Goal: Task Accomplishment & Management: Manage account settings

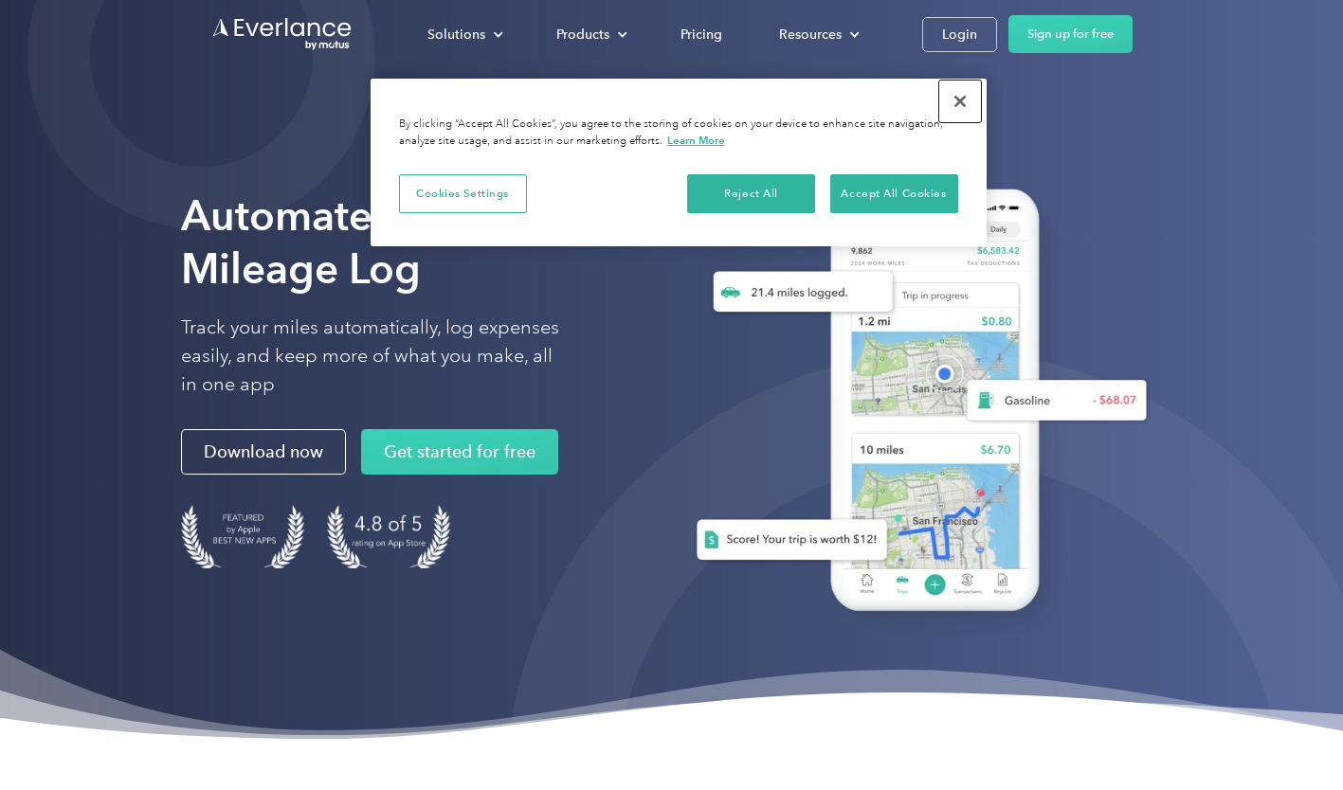
click at [953, 105] on button "Close" at bounding box center [960, 102] width 42 height 42
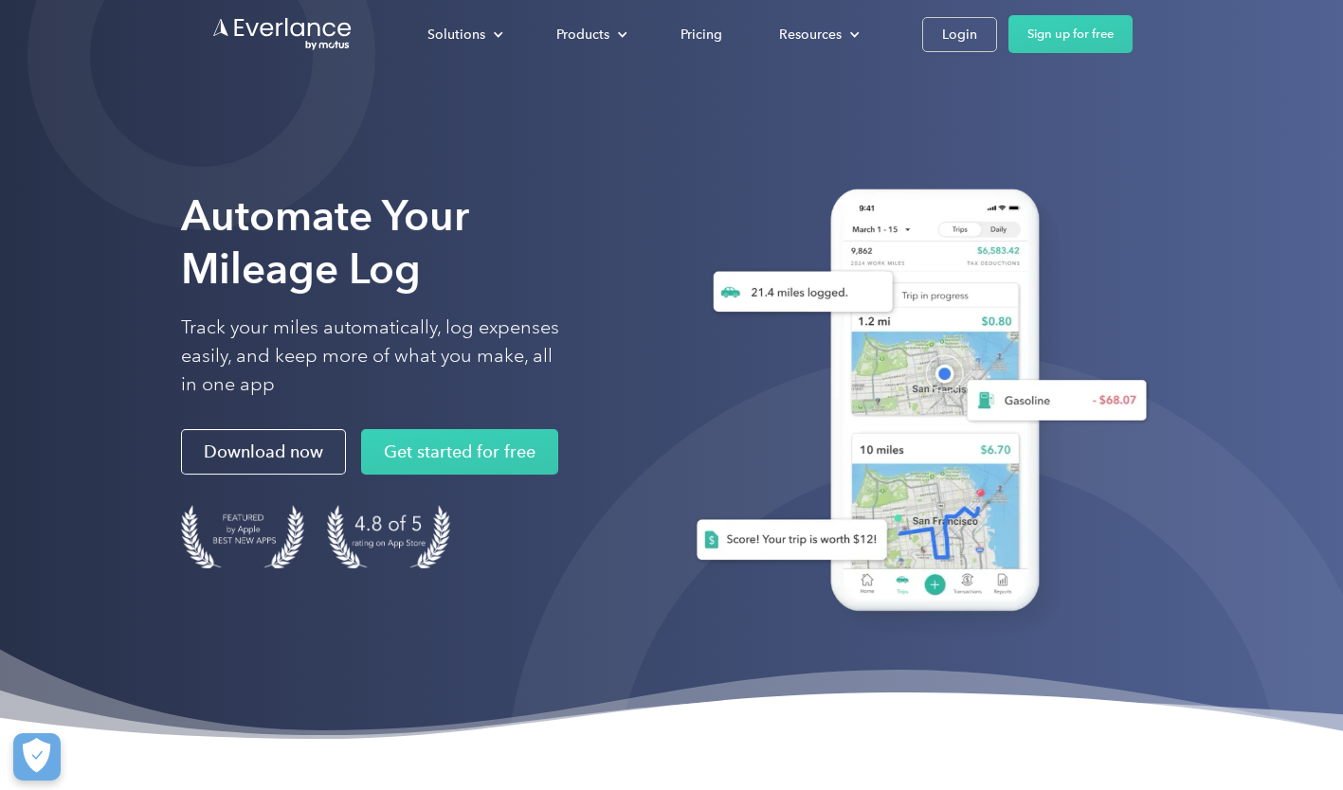
click at [960, 33] on div "Login" at bounding box center [959, 35] width 35 height 24
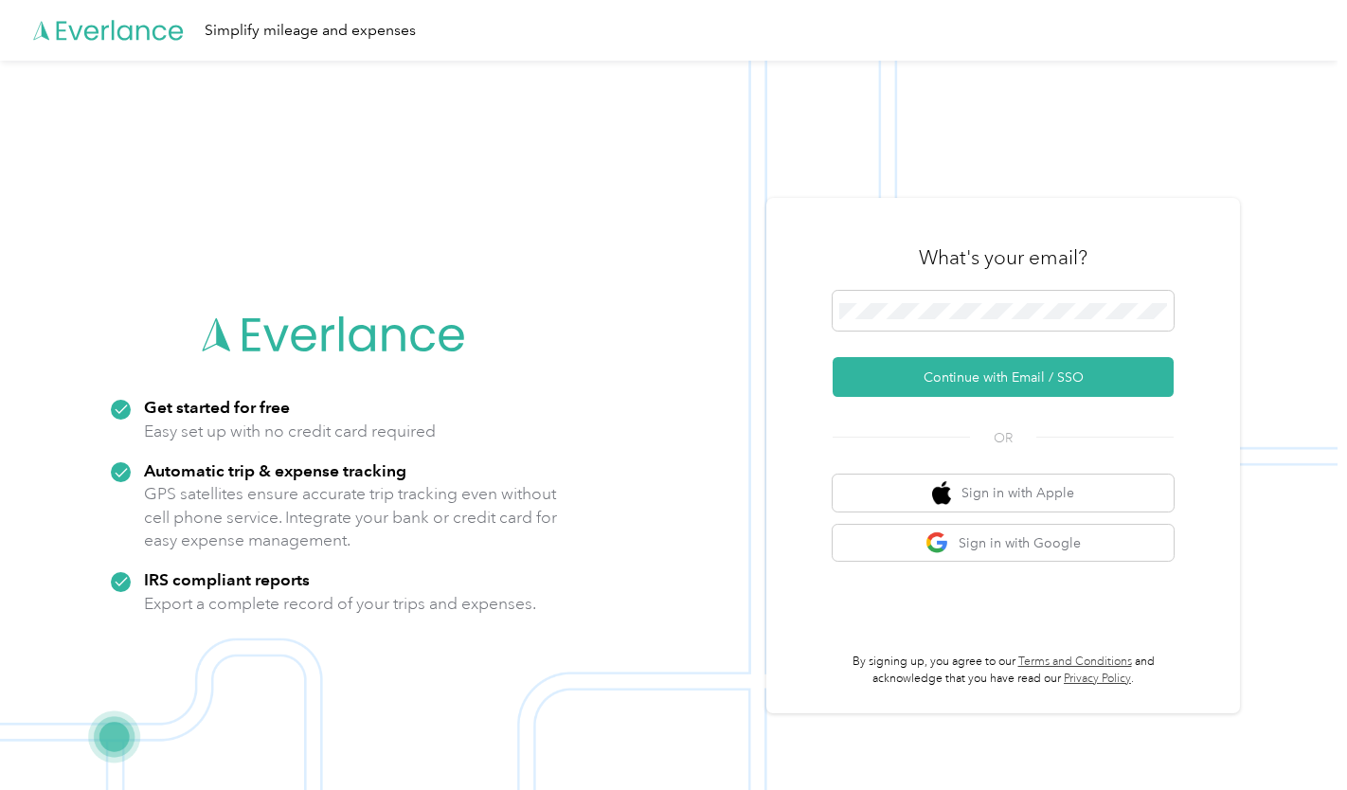
click at [971, 381] on button "Continue with Email / SSO" at bounding box center [1003, 377] width 341 height 40
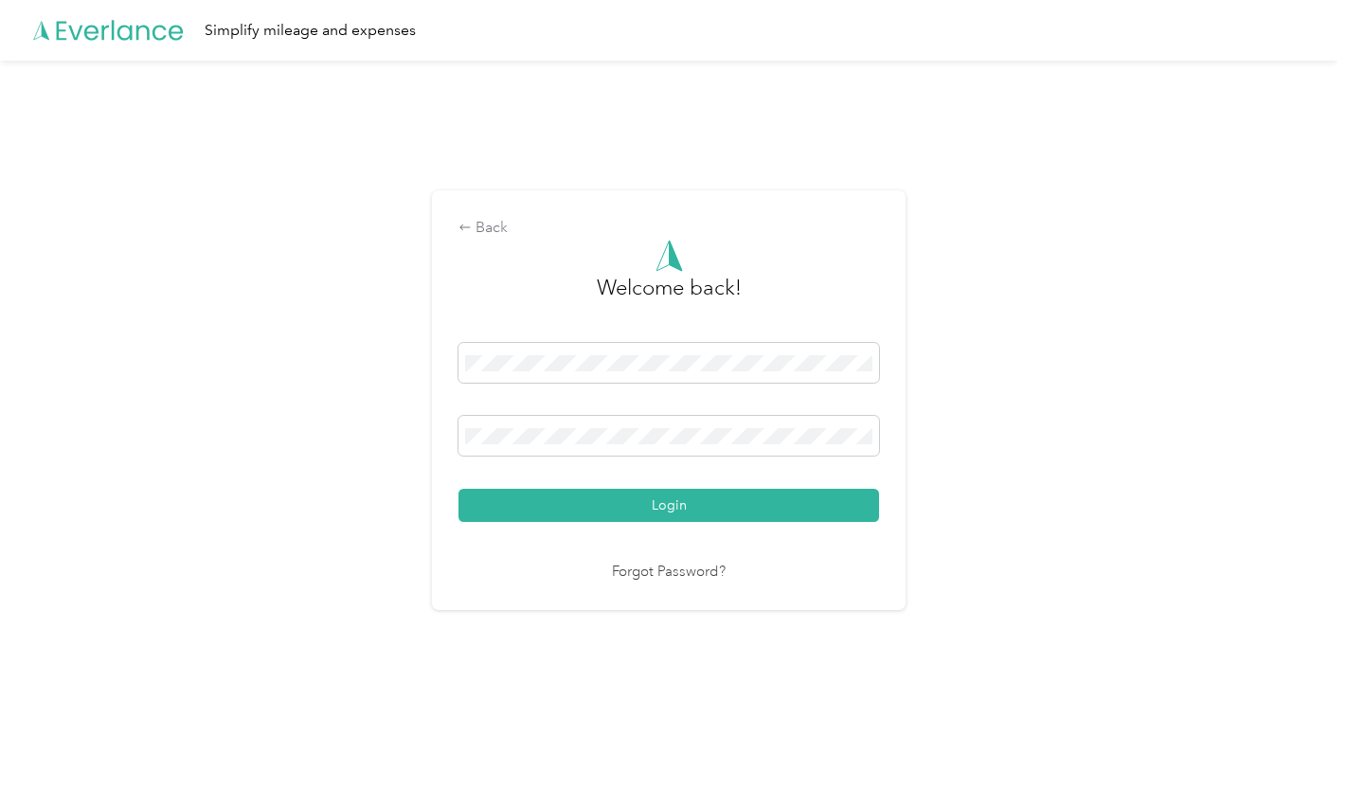
click at [664, 497] on button "Login" at bounding box center [669, 505] width 421 height 33
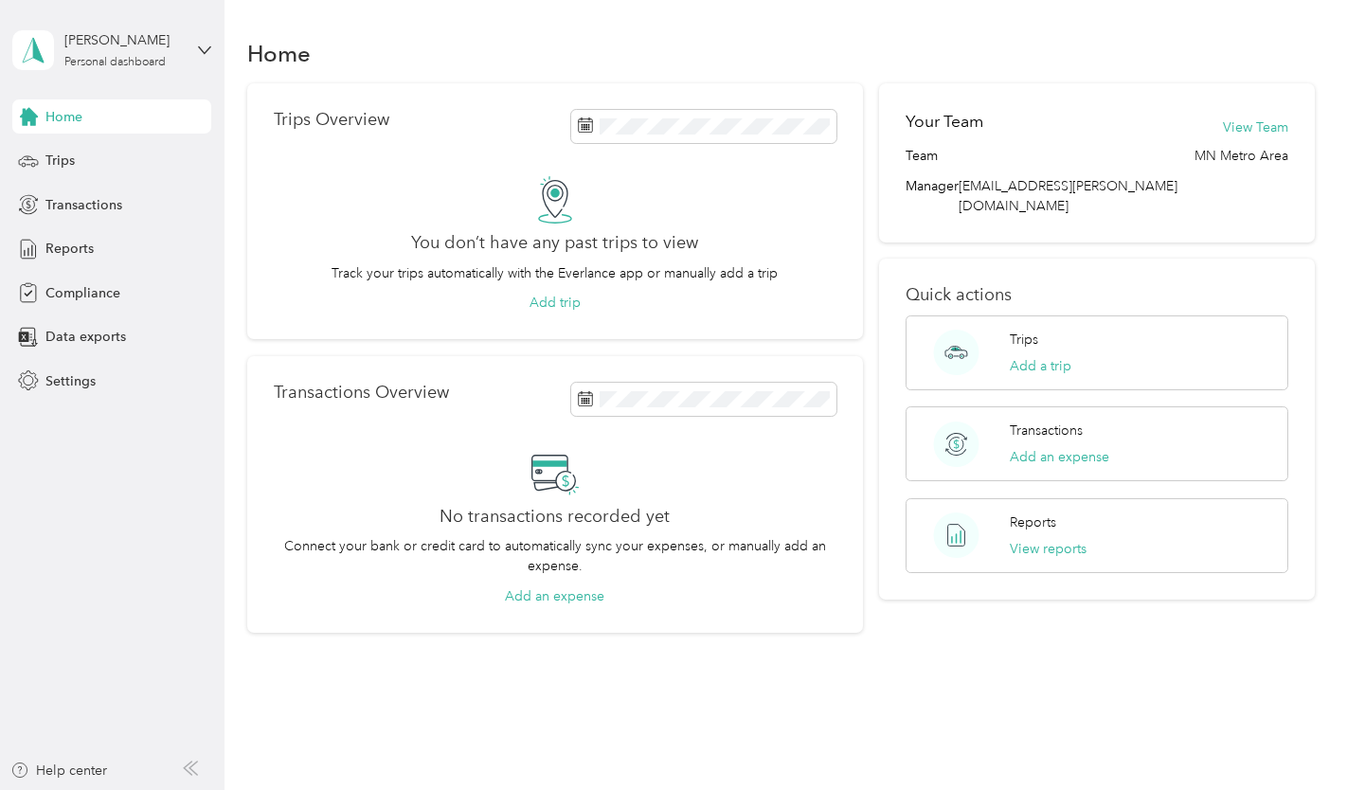
click at [214, 485] on aside "Ashley Pierce Personal dashboard Home Trips Transactions Reports Compliance Dat…" at bounding box center [112, 395] width 225 height 790
click at [86, 380] on span "Settings" at bounding box center [70, 381] width 50 height 20
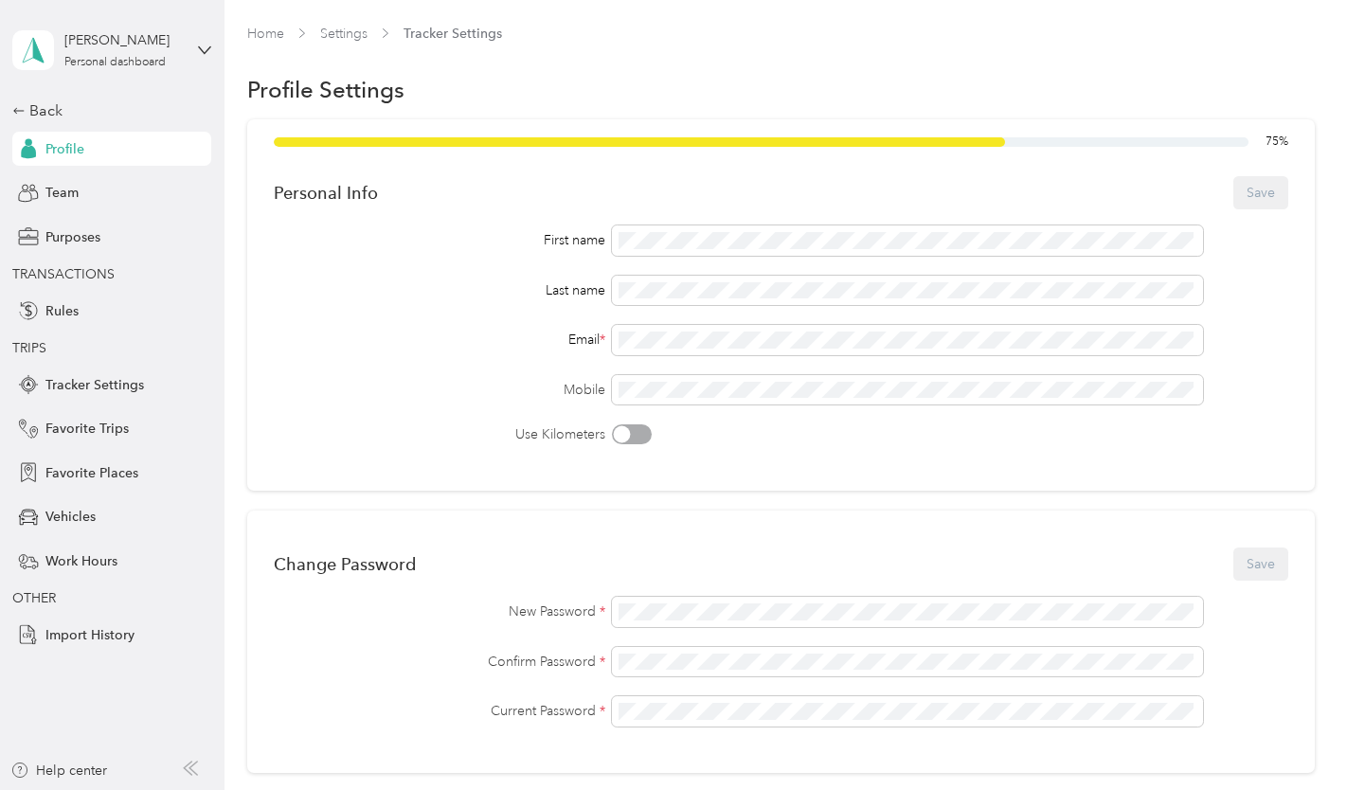
click at [95, 393] on span "Tracker Settings" at bounding box center [94, 385] width 99 height 20
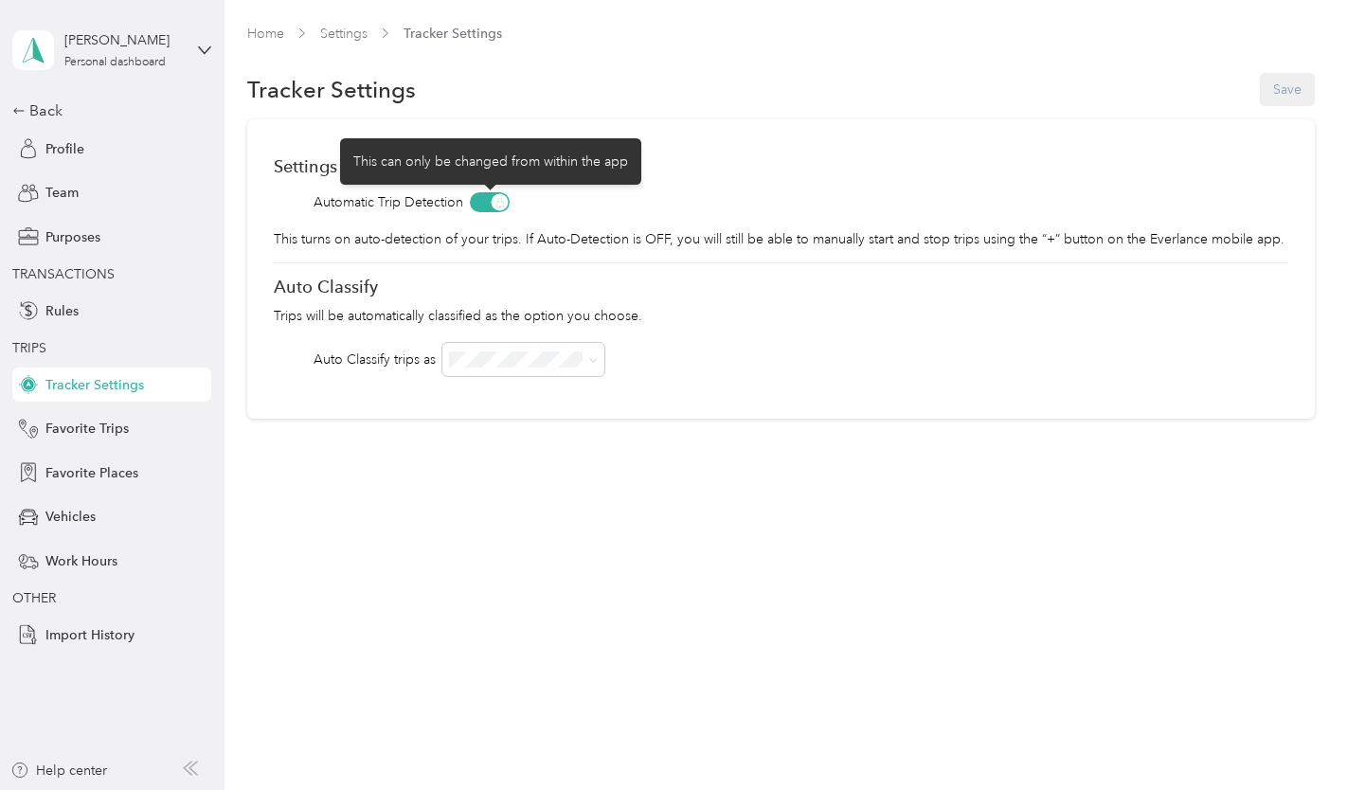
click at [499, 200] on span at bounding box center [490, 202] width 40 height 20
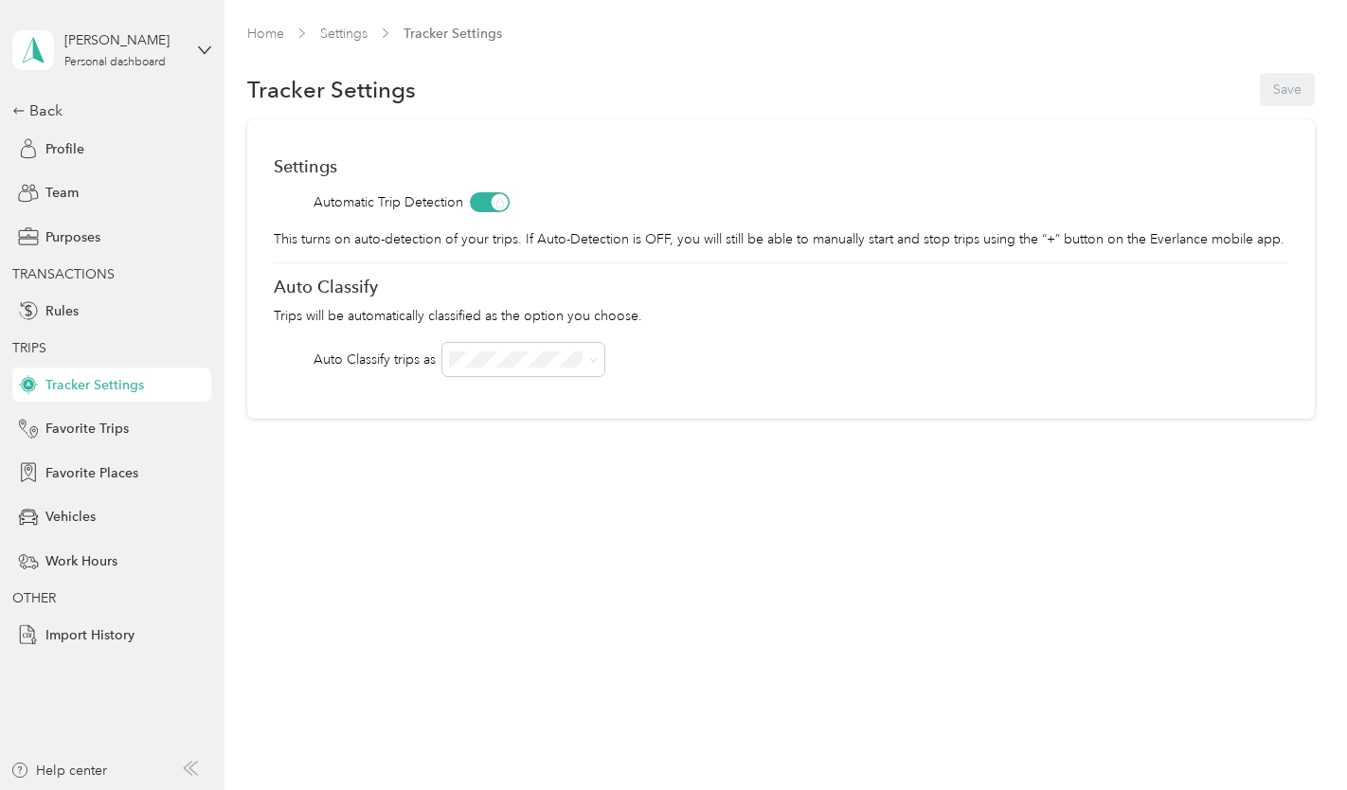
click at [68, 243] on span "Purposes" at bounding box center [72, 237] width 55 height 20
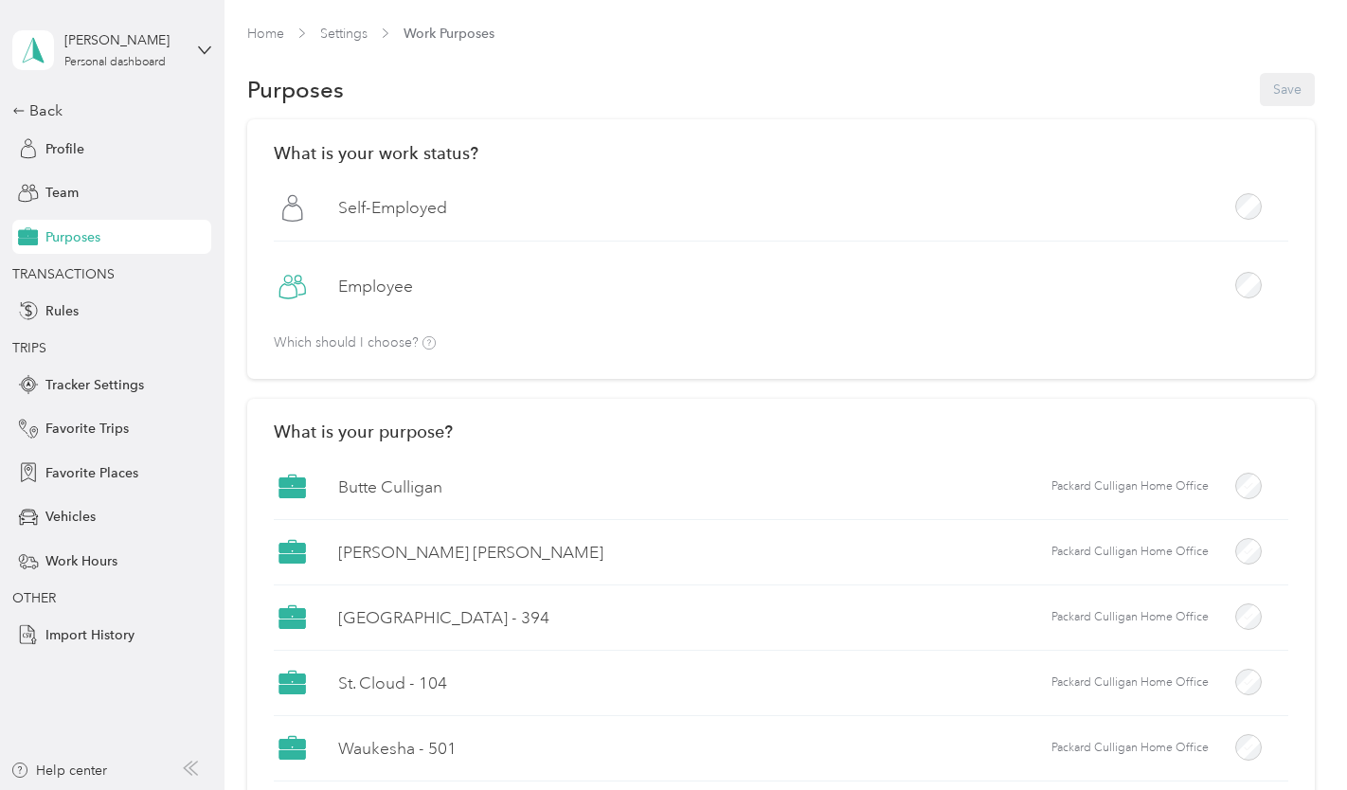
click at [60, 193] on span "Team" at bounding box center [61, 193] width 33 height 20
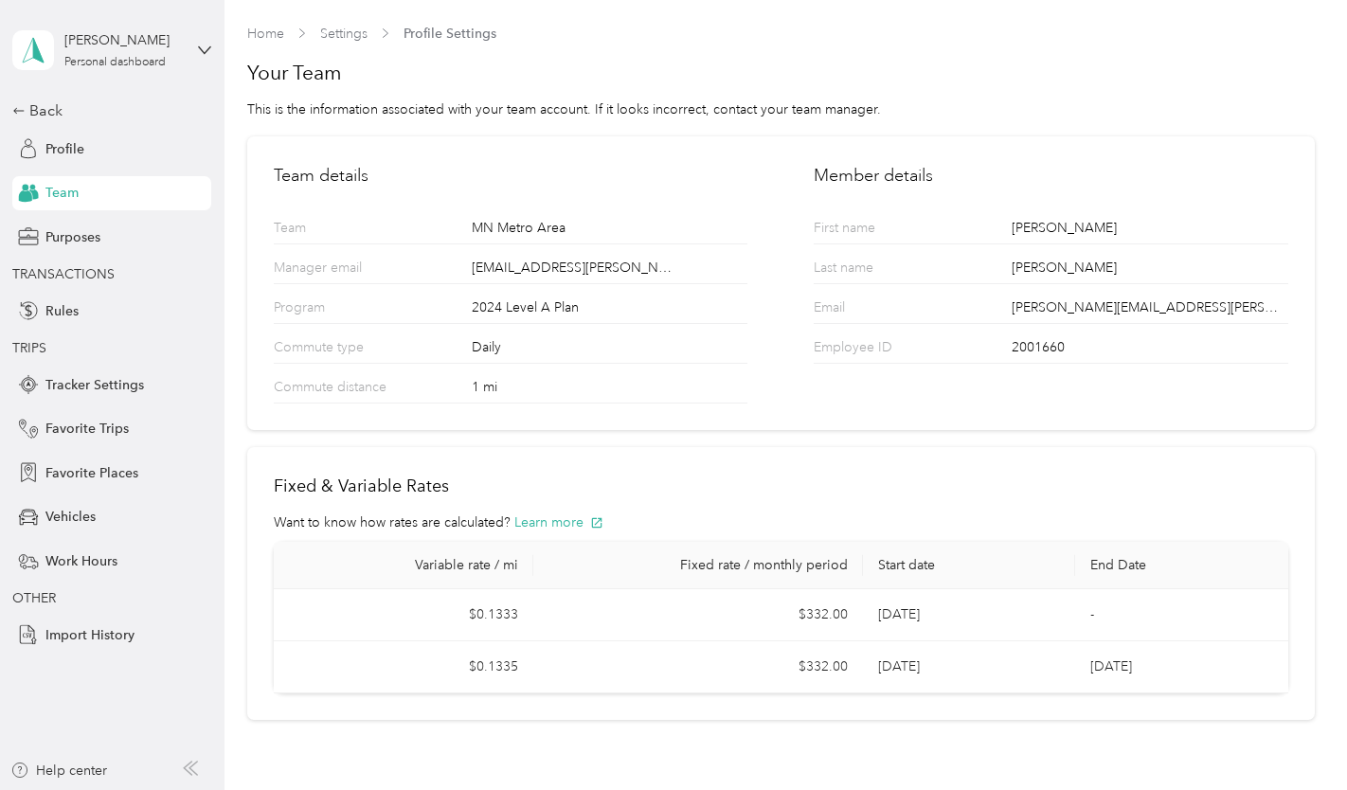
scroll to position [62, 0]
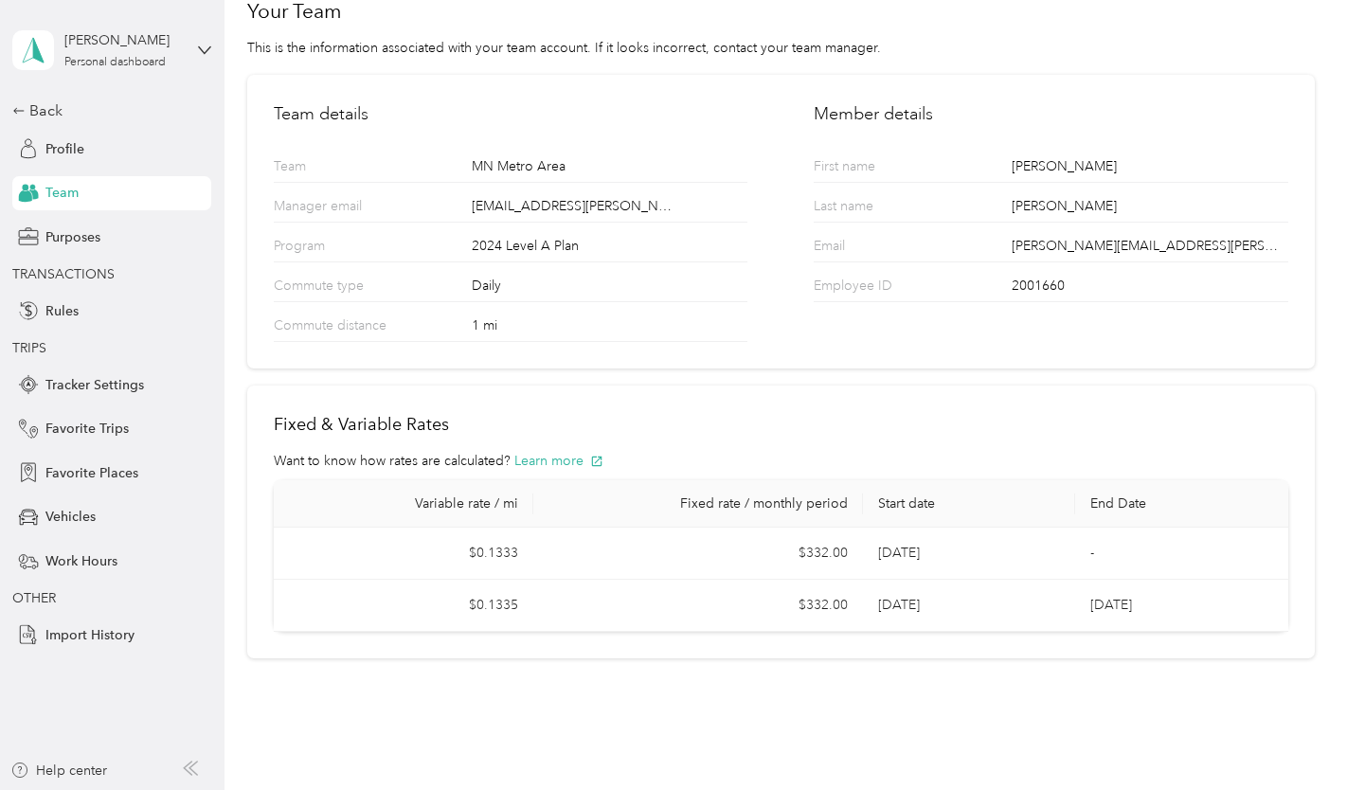
click at [68, 160] on div "Profile" at bounding box center [111, 149] width 199 height 34
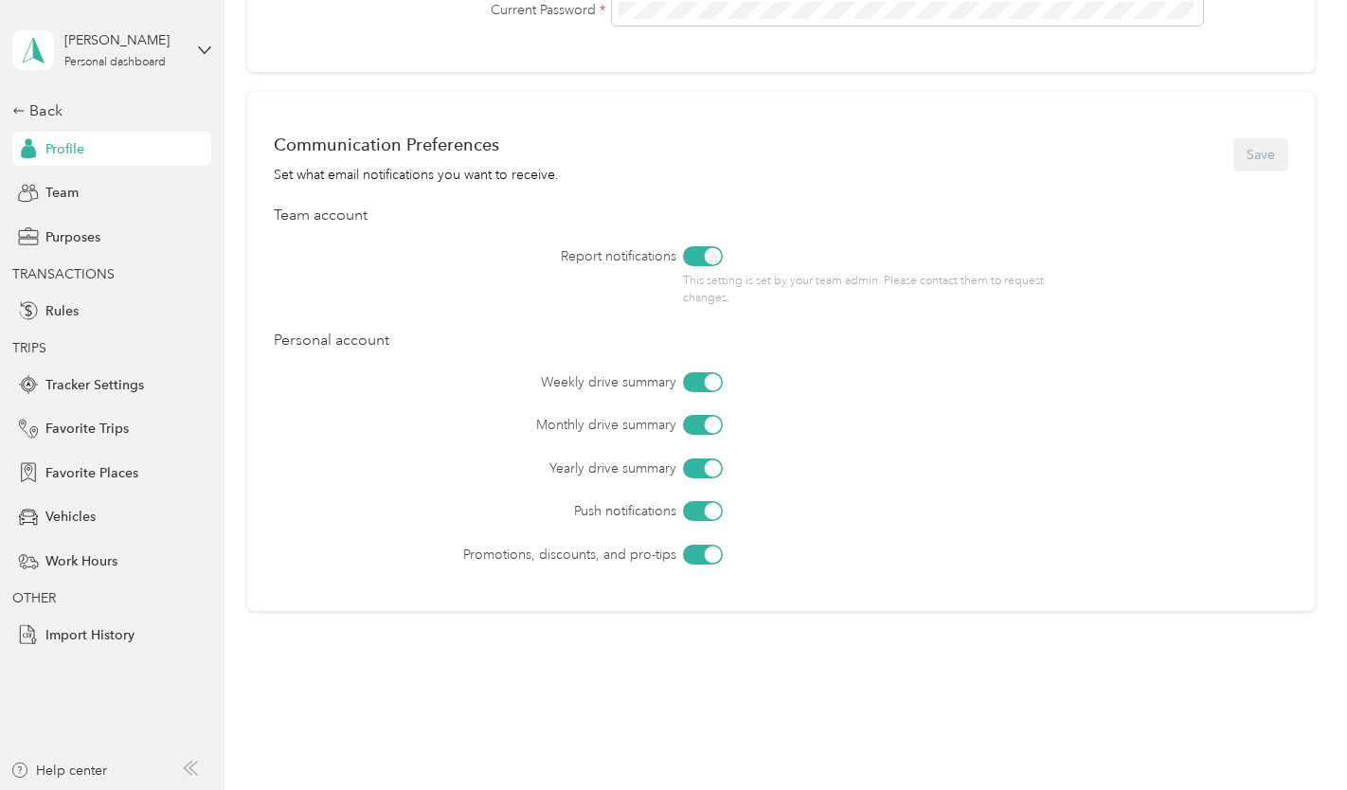
scroll to position [737, 0]
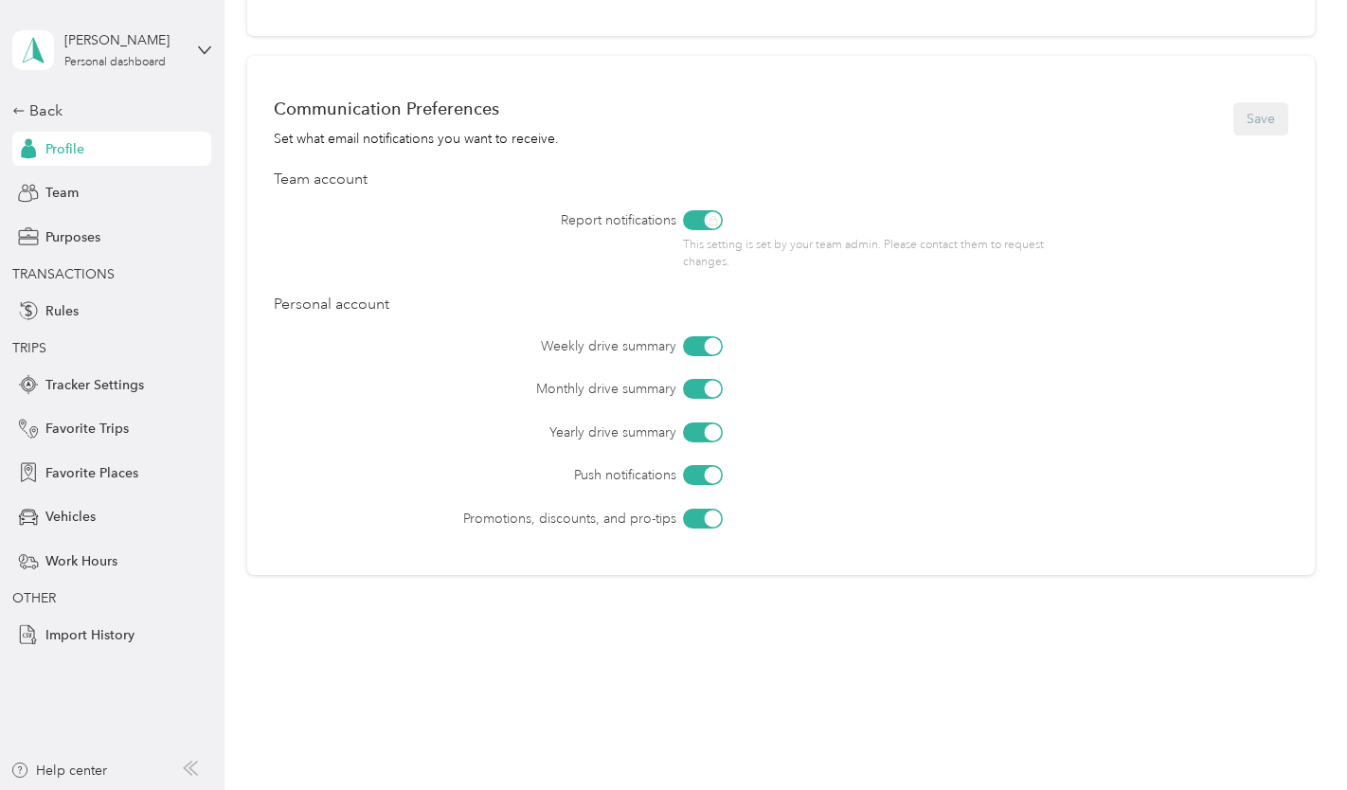
click at [708, 225] on div "This setting is set by your team admin. Please contact them to request changes." at bounding box center [872, 240] width 378 height 60
click at [72, 562] on span "Work Hours" at bounding box center [81, 561] width 72 height 20
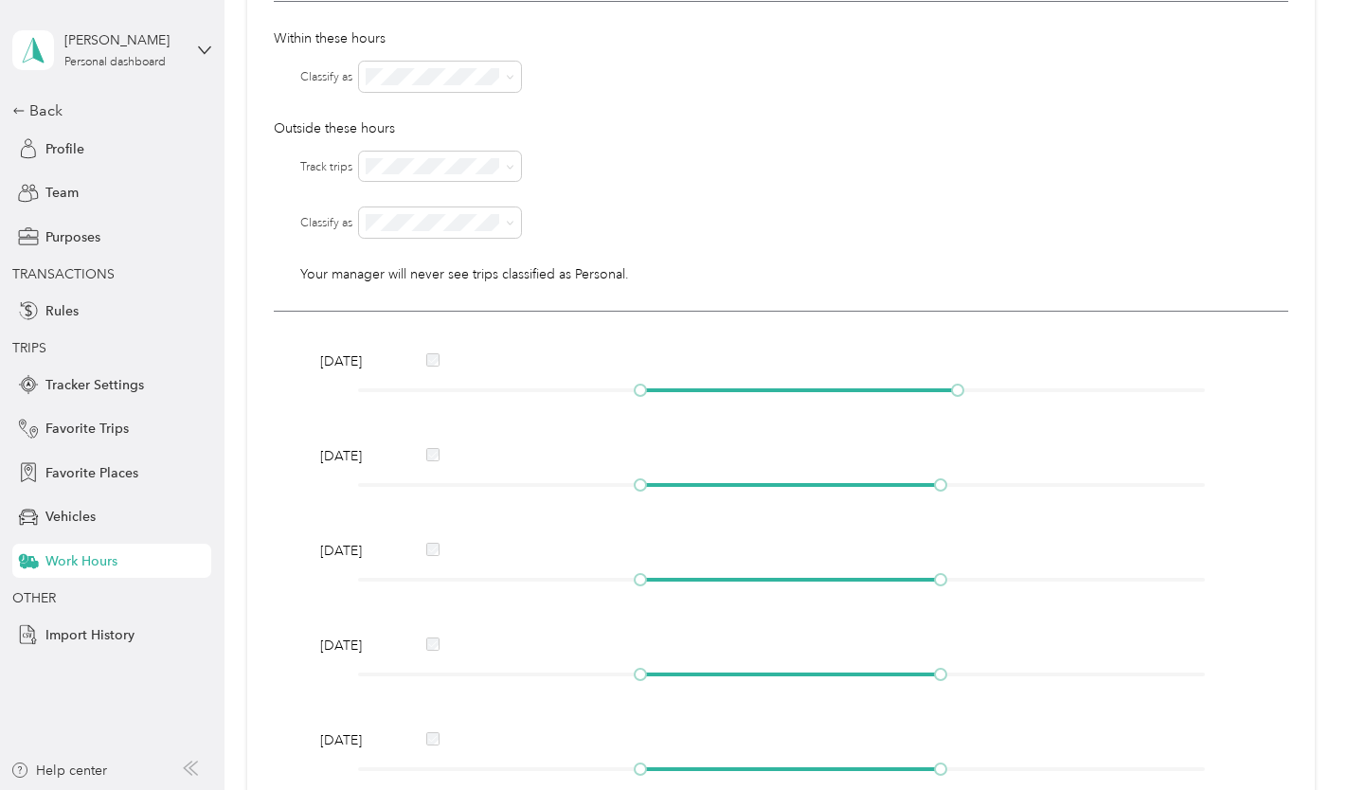
scroll to position [510, 0]
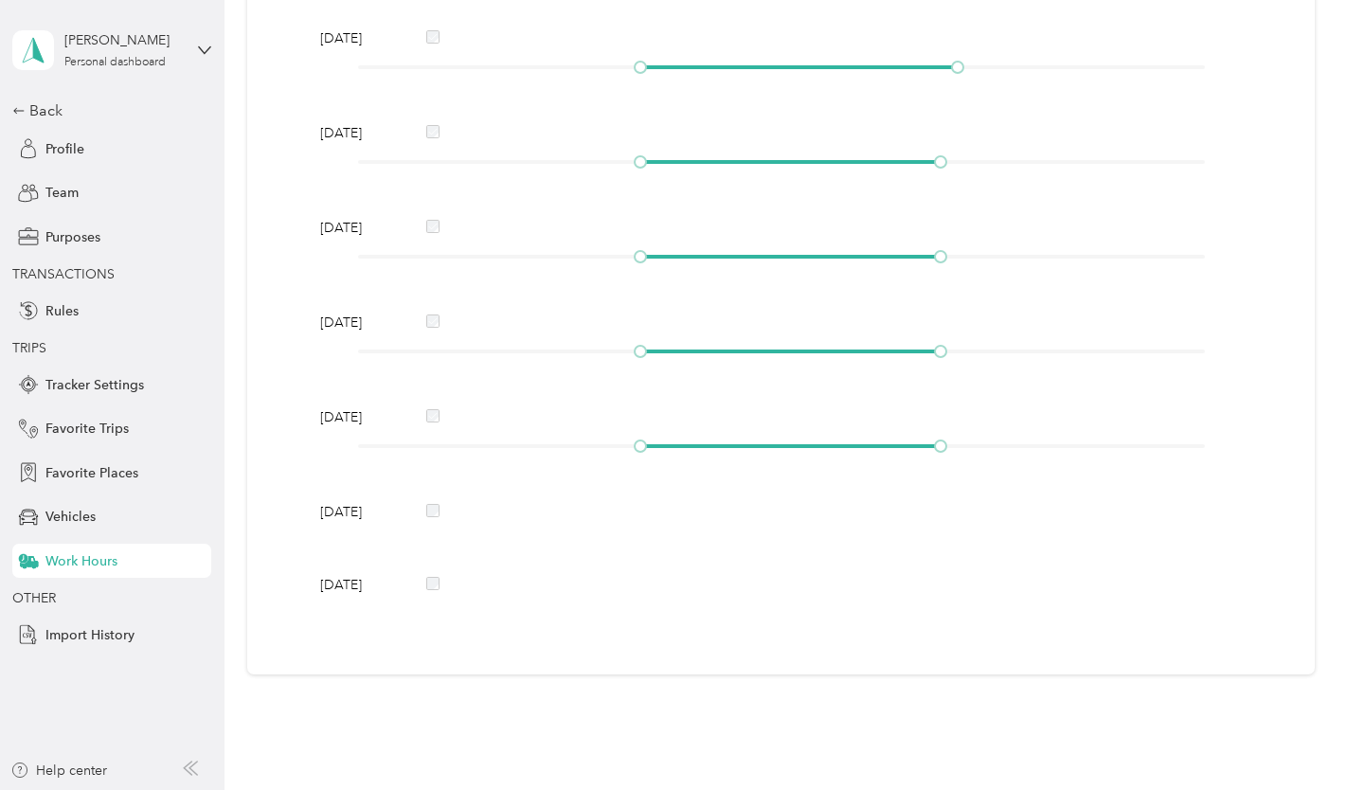
click at [63, 514] on span "Vehicles" at bounding box center [70, 517] width 50 height 20
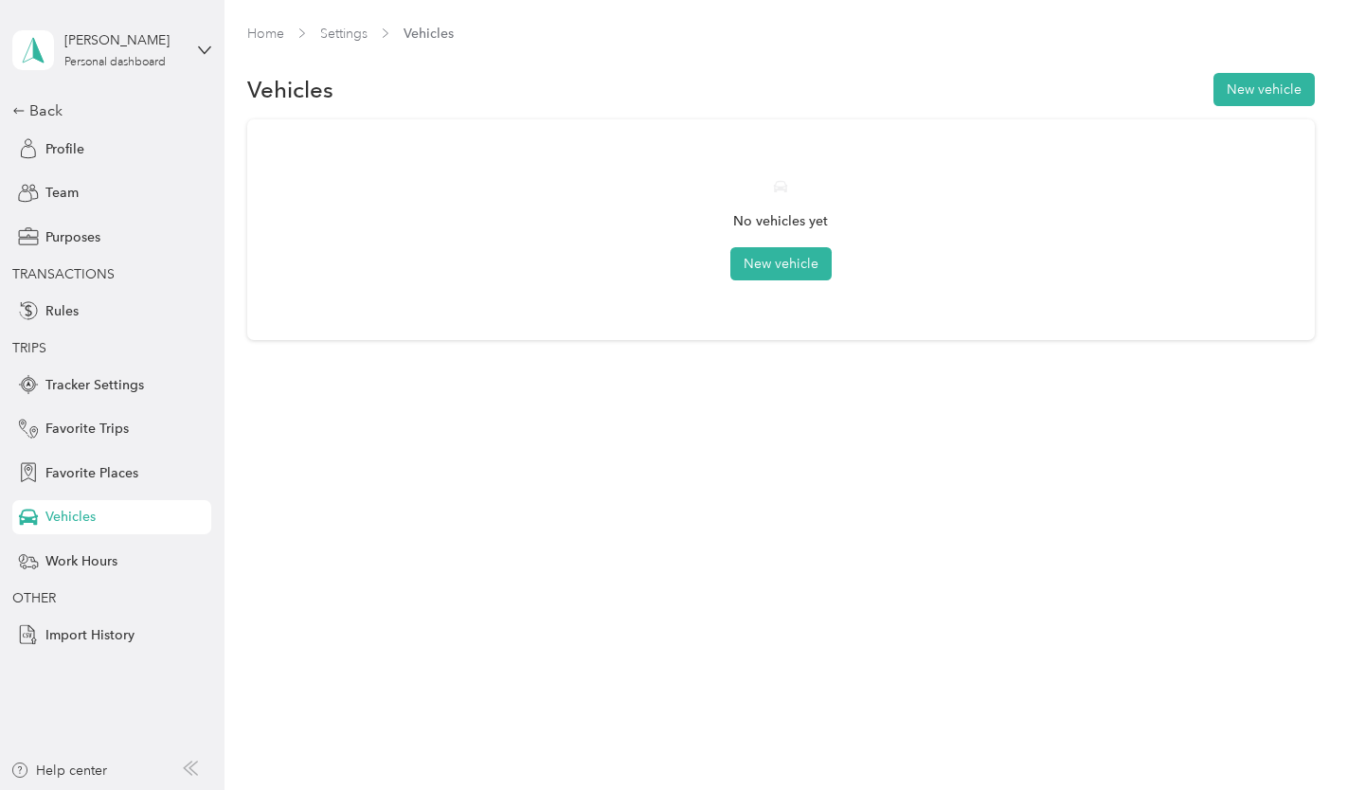
click at [787, 267] on button "New vehicle" at bounding box center [780, 263] width 101 height 33
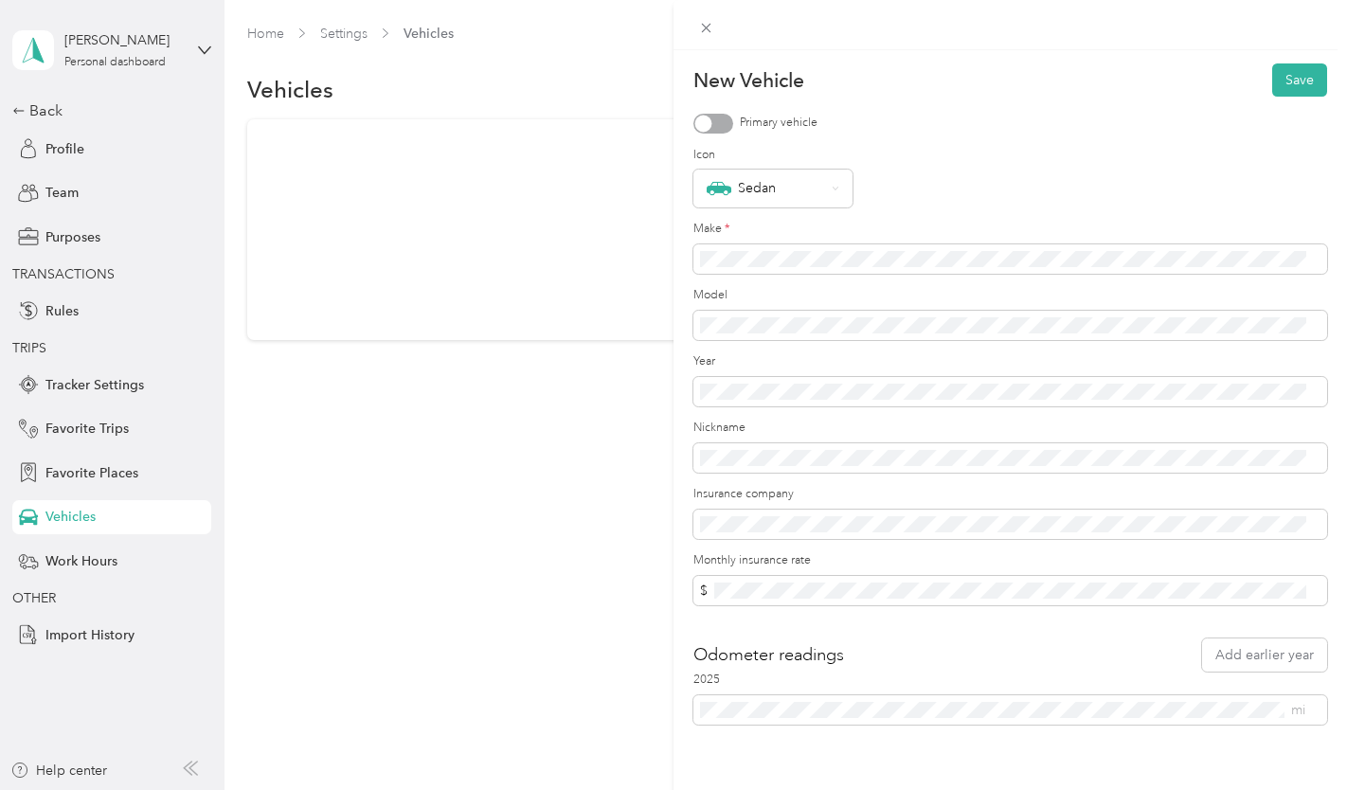
click at [816, 194] on div "Sedan" at bounding box center [766, 188] width 118 height 25
click at [943, 179] on div "Sedan" at bounding box center [1011, 189] width 634 height 38
click at [915, 250] on span at bounding box center [1011, 259] width 634 height 30
click at [1286, 64] on button "Save" at bounding box center [1299, 79] width 55 height 33
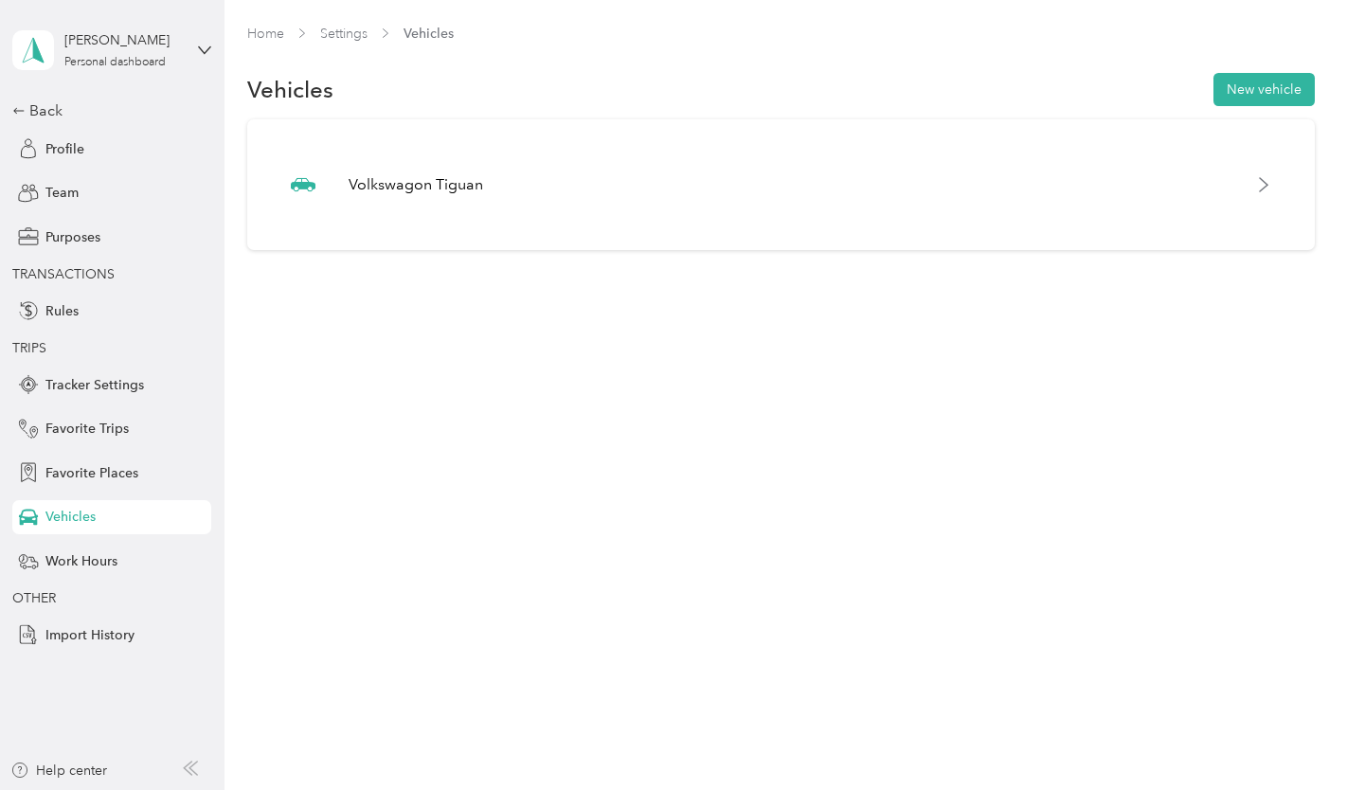
click at [96, 57] on div "Personal dashboard" at bounding box center [114, 62] width 101 height 11
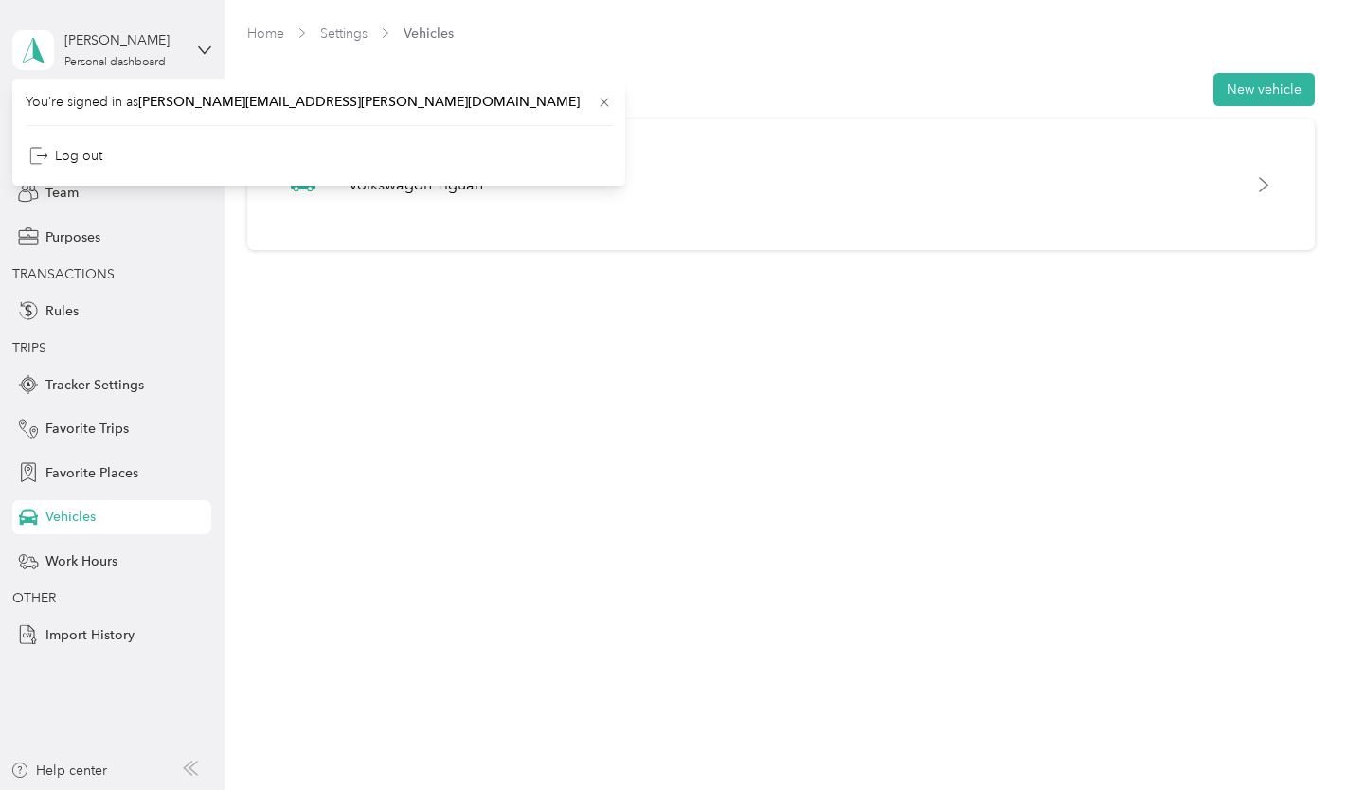
click at [96, 57] on div "Personal dashboard" at bounding box center [114, 62] width 101 height 11
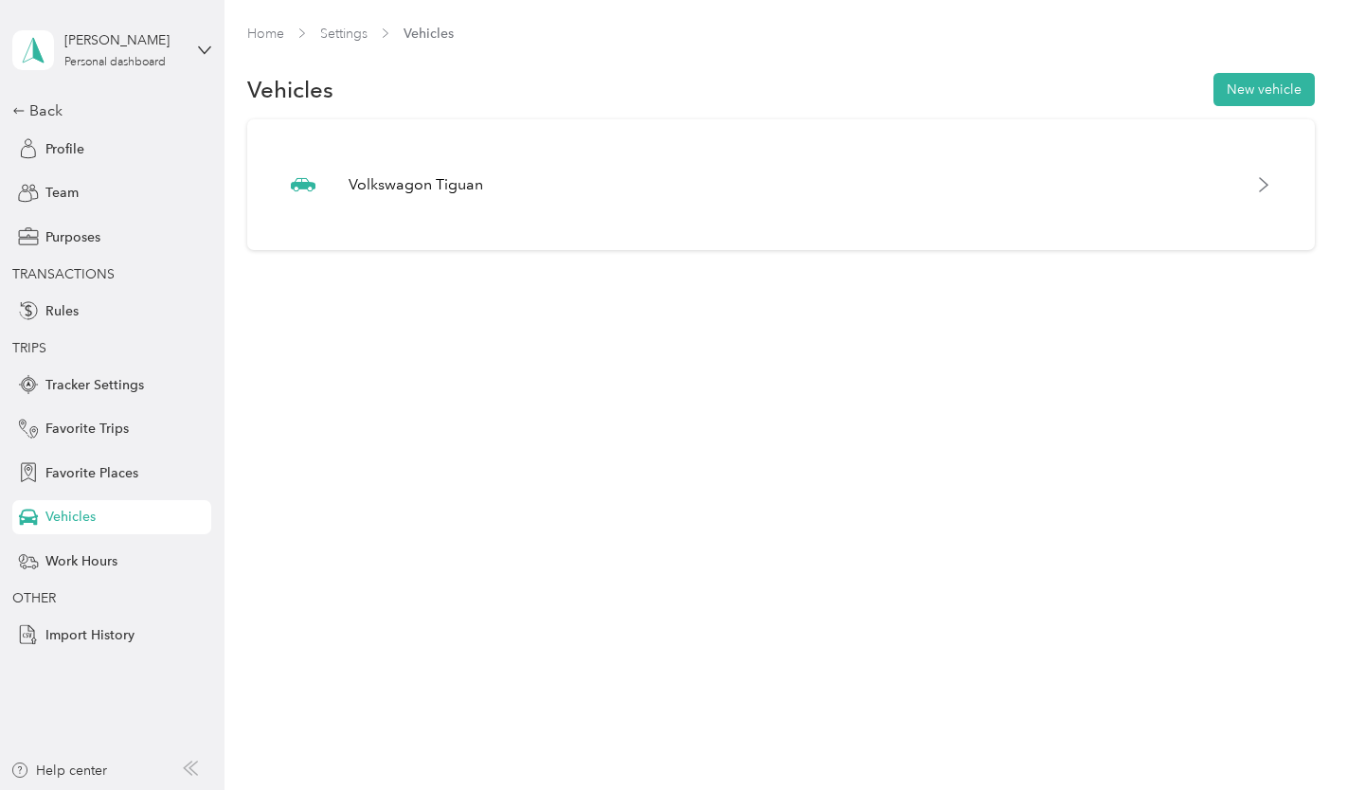
click at [63, 382] on span "Tracker Settings" at bounding box center [94, 385] width 99 height 20
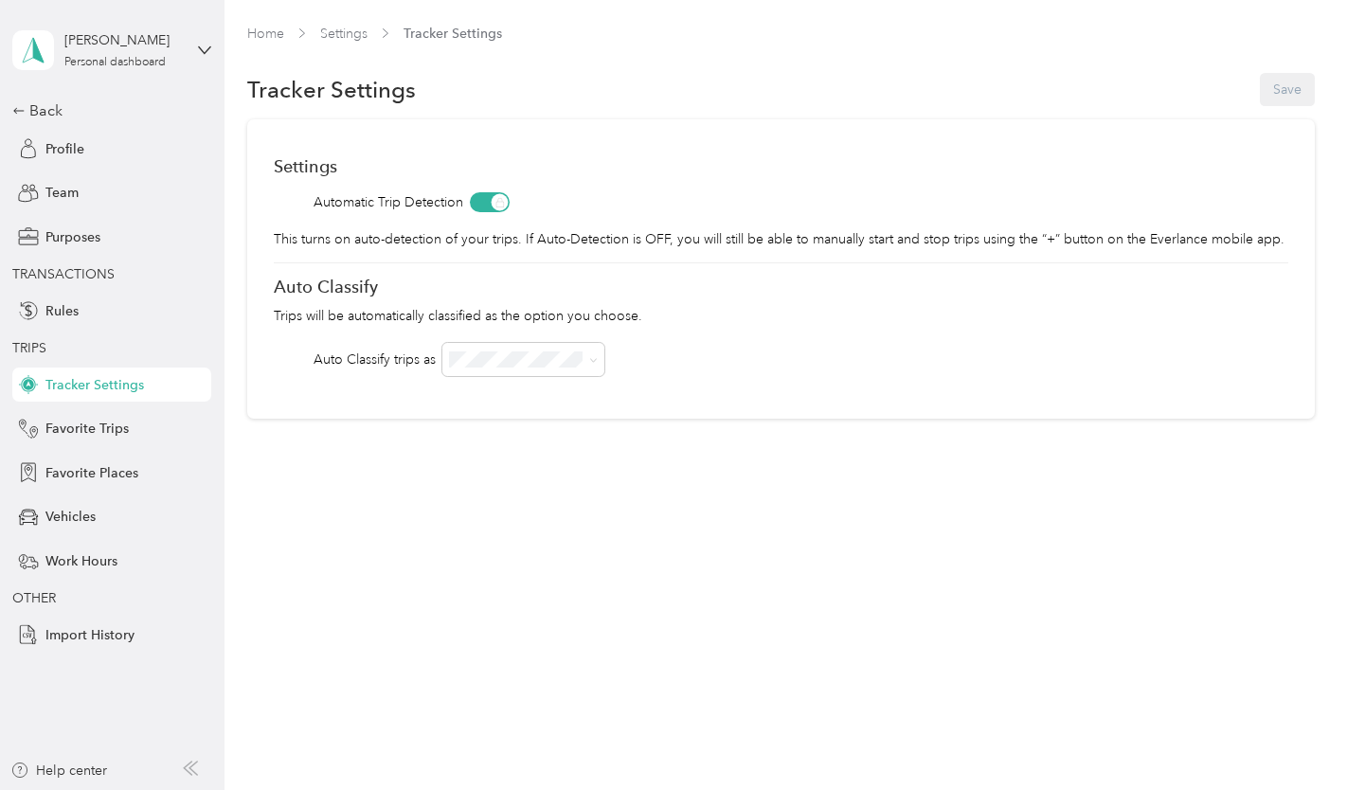
click at [471, 346] on span at bounding box center [523, 359] width 162 height 33
click at [591, 361] on icon at bounding box center [593, 360] width 9 height 9
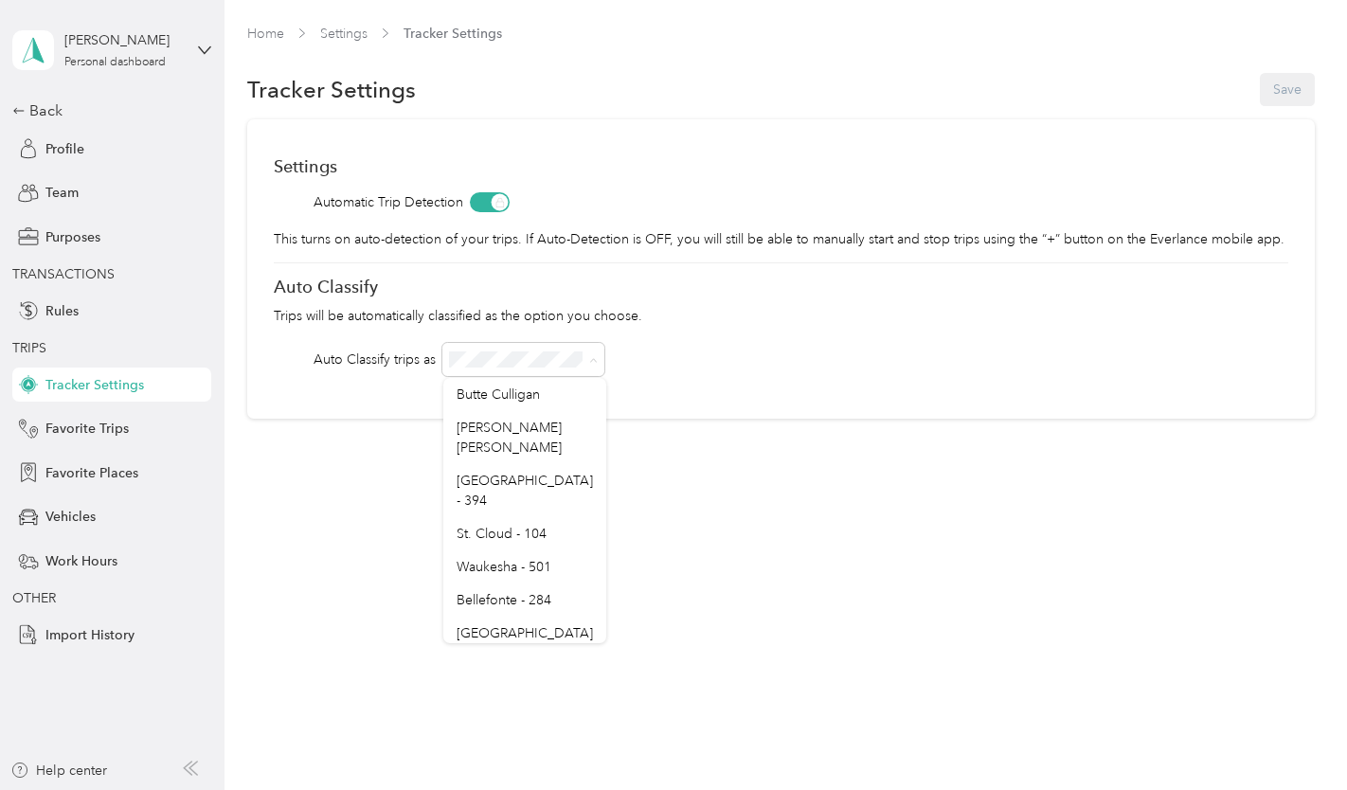
click at [591, 360] on icon at bounding box center [593, 360] width 9 height 9
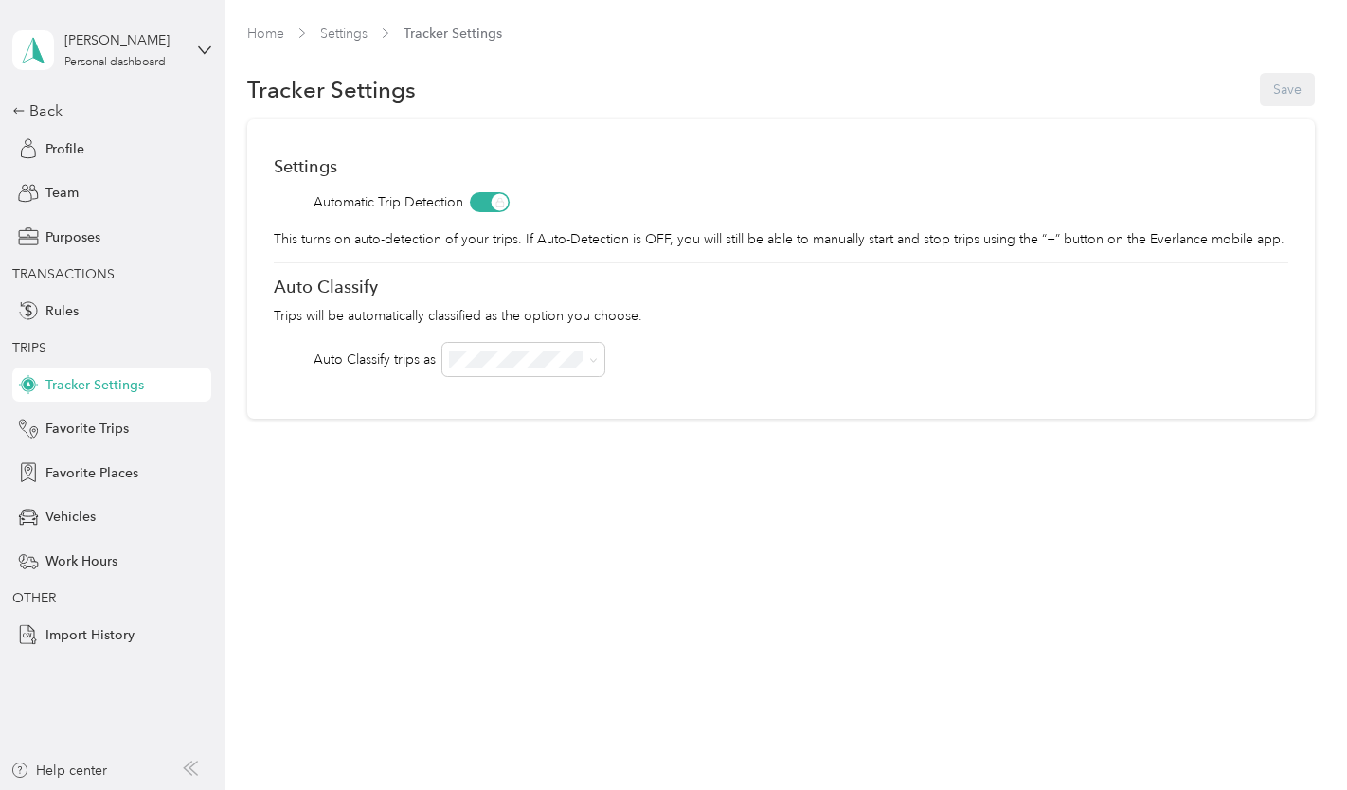
click at [492, 198] on span at bounding box center [490, 202] width 40 height 20
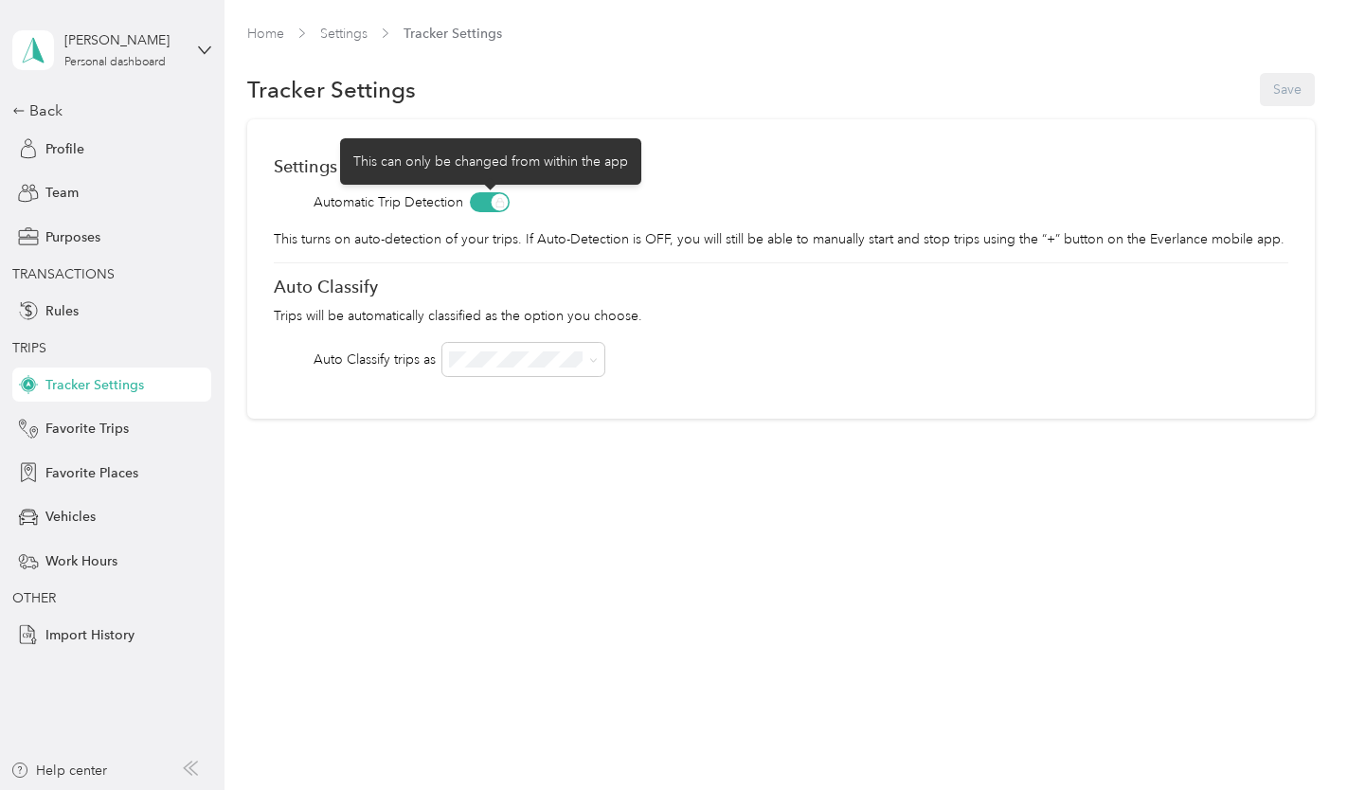
click at [500, 201] on span at bounding box center [490, 202] width 40 height 20
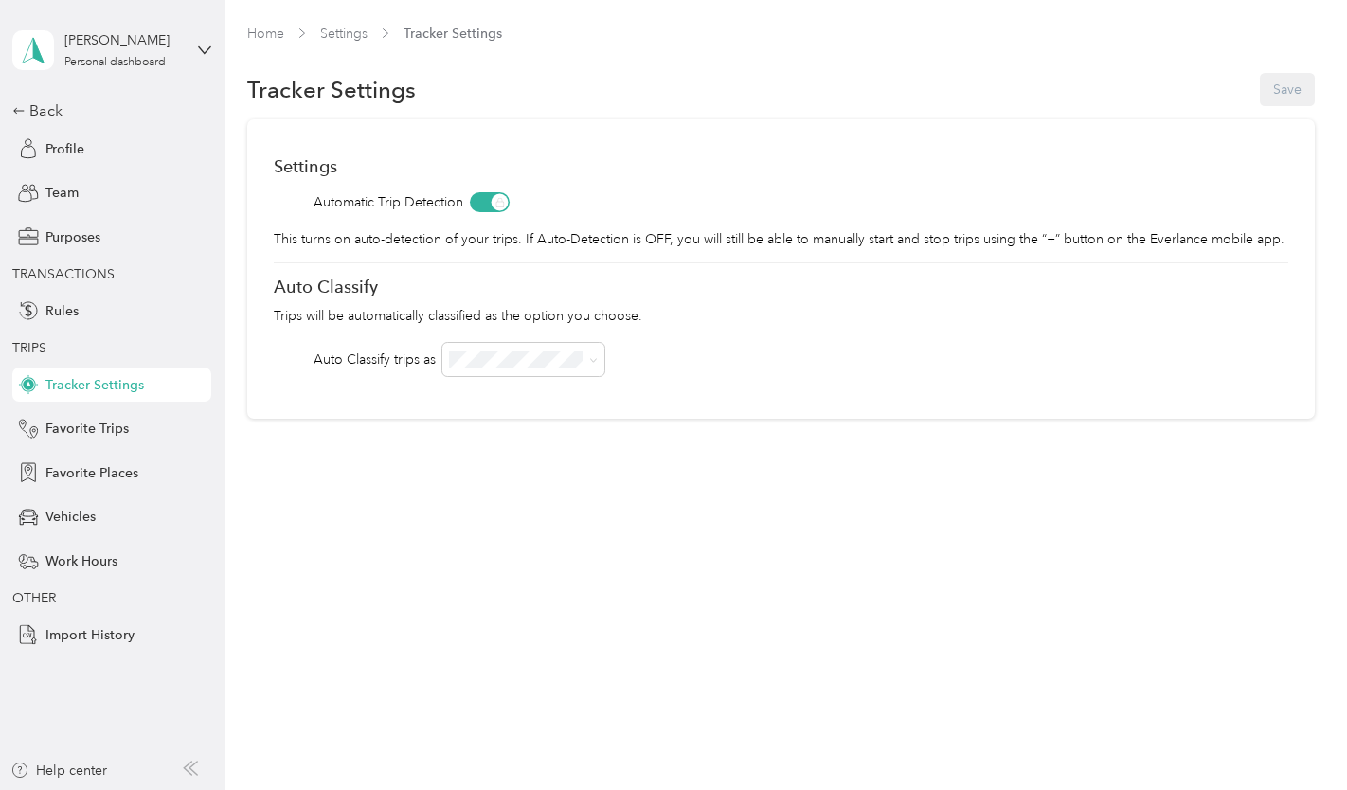
click at [30, 105] on div "Back" at bounding box center [106, 110] width 189 height 23
